Goal: Task Accomplishment & Management: Manage account settings

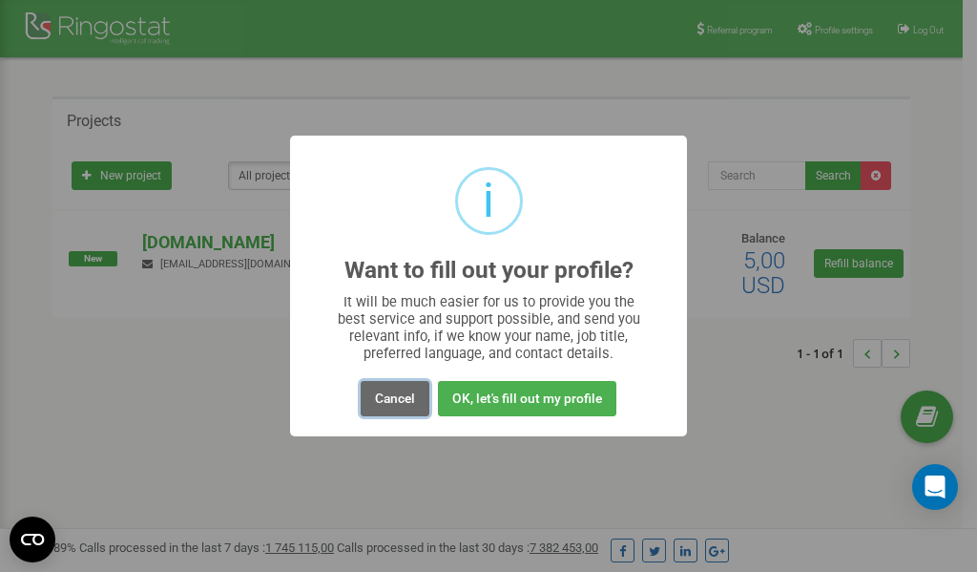
click at [395, 398] on button "Cancel" at bounding box center [395, 398] width 69 height 35
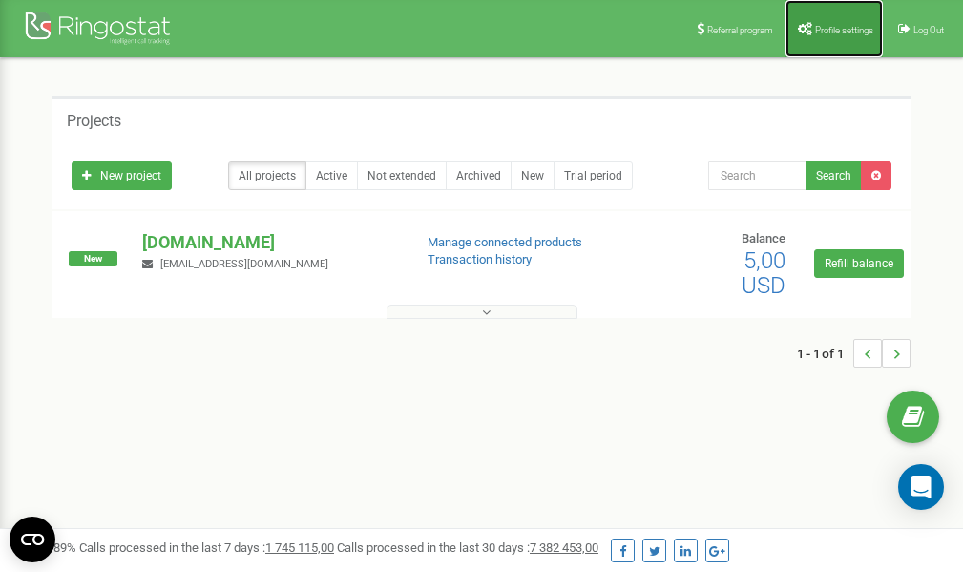
click at [824, 25] on span "Profile settings" at bounding box center [844, 30] width 58 height 10
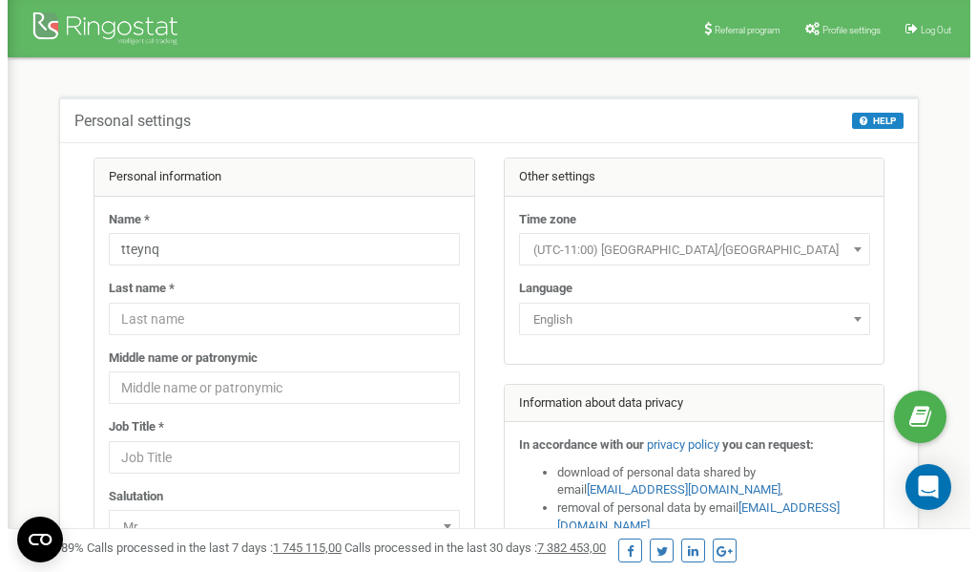
scroll to position [95, 0]
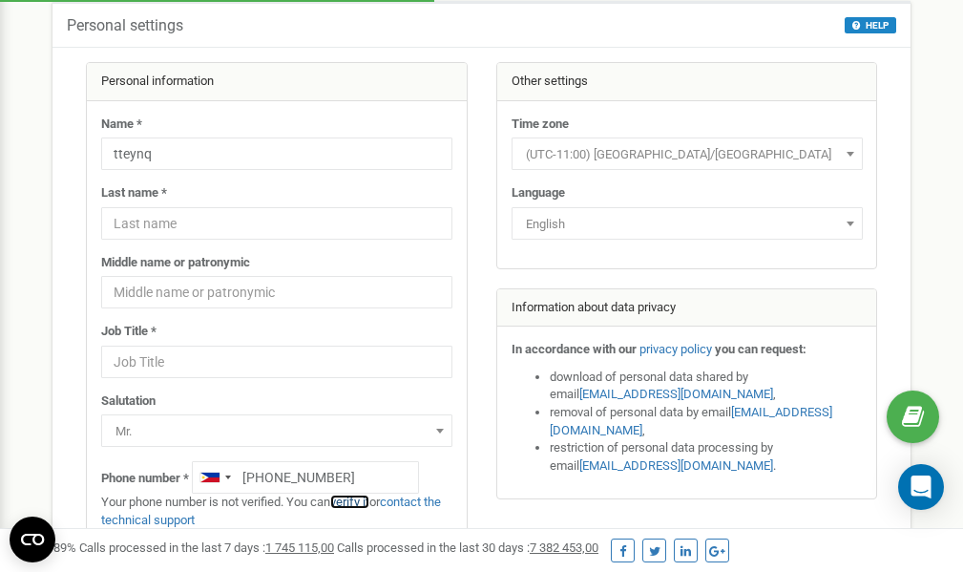
click at [362, 501] on link "verify it" at bounding box center [349, 501] width 39 height 14
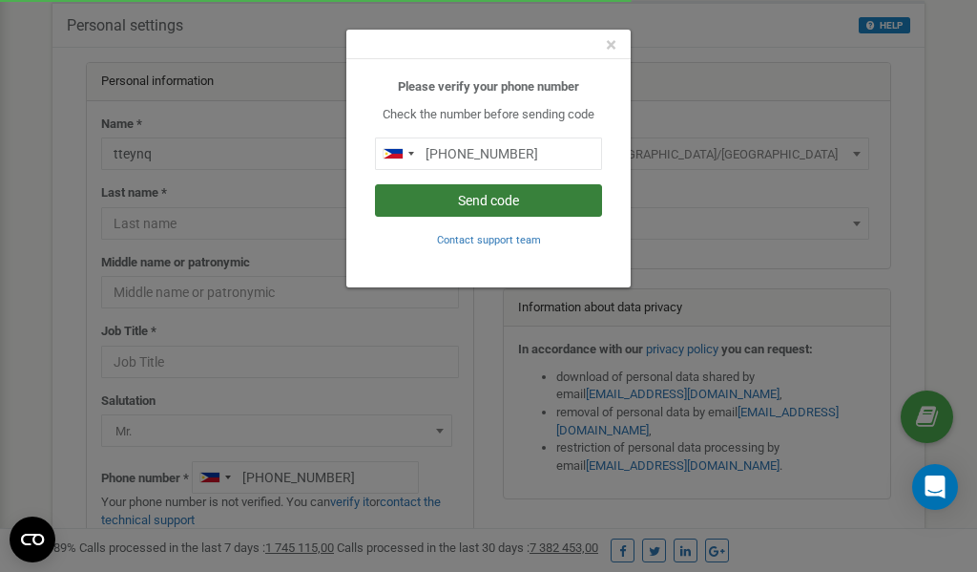
click at [453, 200] on button "Send code" at bounding box center [488, 200] width 227 height 32
